Goal: Task Accomplishment & Management: Manage account settings

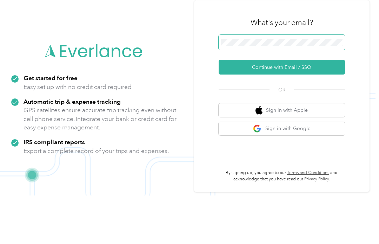
scroll to position [3, 0]
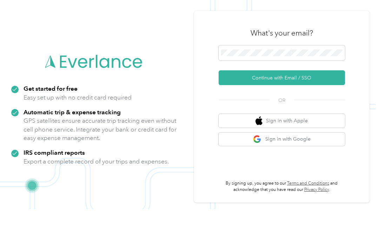
click at [285, 105] on button "Continue with Email / SSO" at bounding box center [282, 112] width 126 height 15
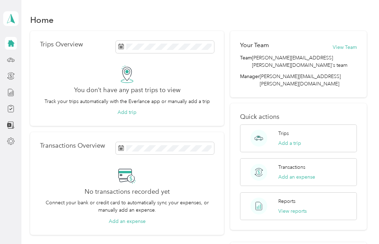
click at [11, 59] on icon at bounding box center [11, 58] width 0 height 1
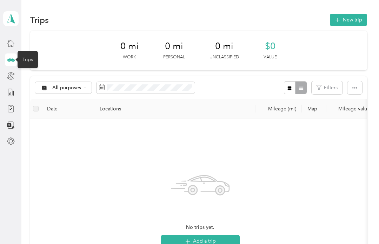
click at [93, 33] on div "0 mi Work 0 mi Personal 0 mi Unclassified $0 Value" at bounding box center [198, 50] width 337 height 39
click at [14, 141] on icon at bounding box center [11, 141] width 8 height 8
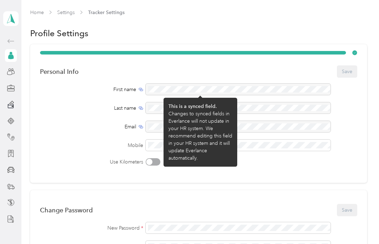
click at [193, 90] on div at bounding box center [238, 89] width 185 height 11
